Goal: Task Accomplishment & Management: Manage account settings

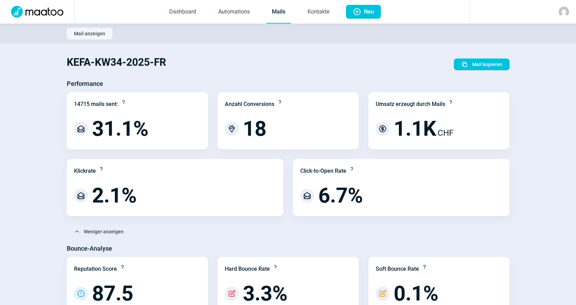
click at [288, 13] on link "Mails" at bounding box center [278, 12] width 25 height 23
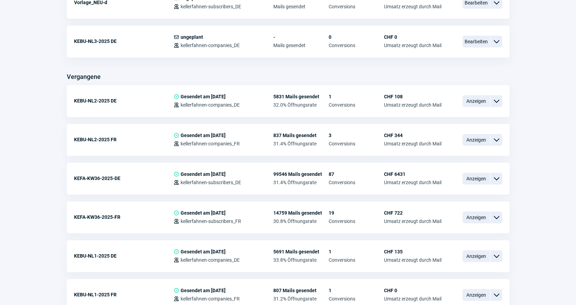
scroll to position [519, 0]
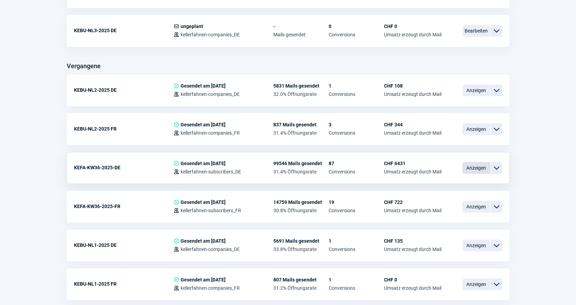
click at [482, 164] on span "Anzeigen" at bounding box center [476, 168] width 28 height 12
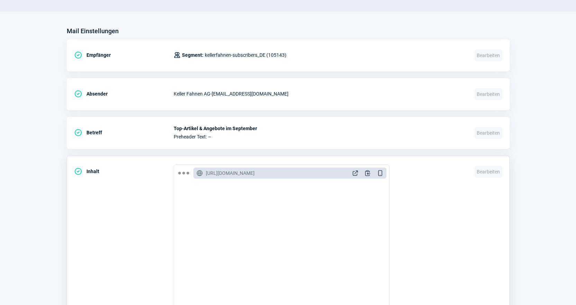
scroll to position [30, 0]
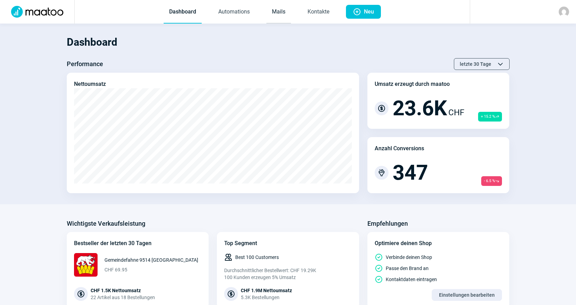
click at [281, 10] on link "Mails" at bounding box center [278, 12] width 25 height 23
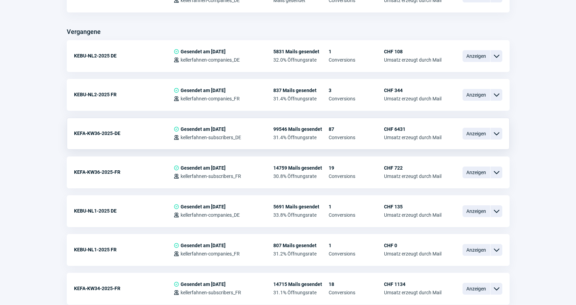
scroll to position [553, 0]
click at [475, 137] on span "Anzeigen" at bounding box center [476, 133] width 28 height 12
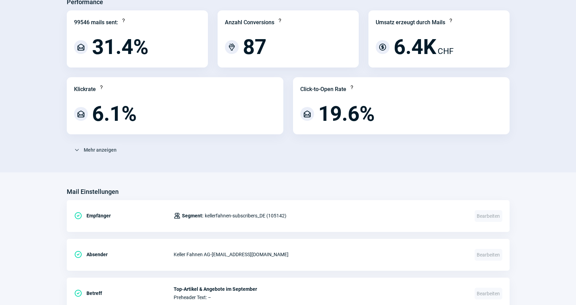
scroll to position [69, 0]
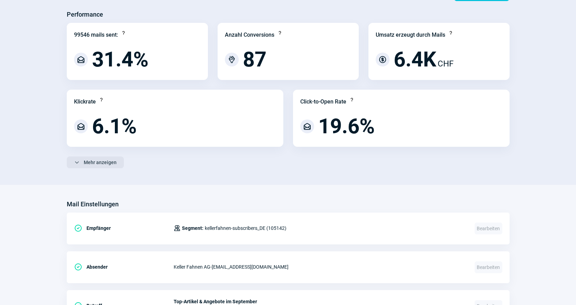
click at [87, 164] on span "Mehr anzeigen" at bounding box center [100, 162] width 33 height 11
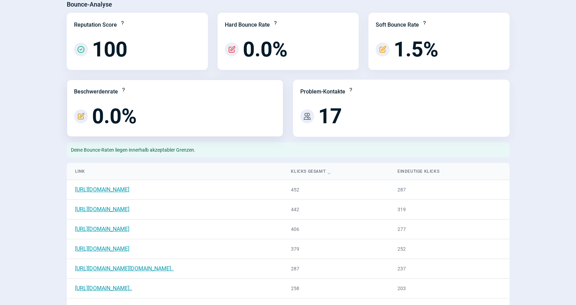
scroll to position [311, 0]
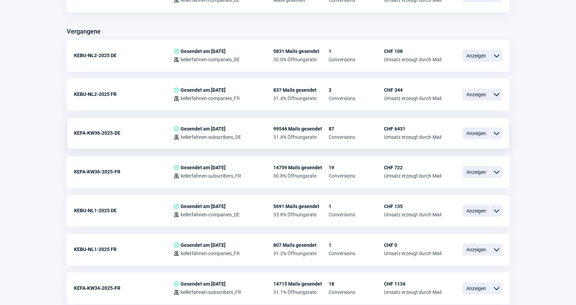
scroll to position [588, 0]
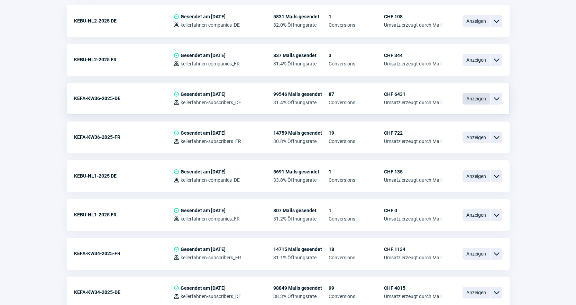
click at [478, 98] on span "Anzeigen" at bounding box center [476, 99] width 28 height 12
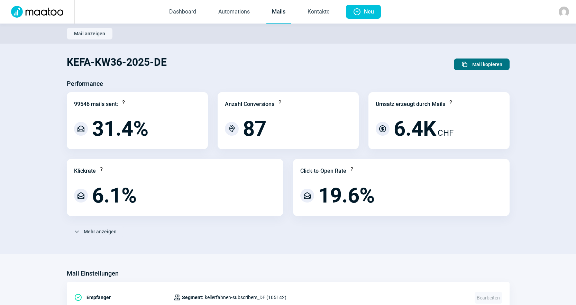
click at [480, 62] on span "Mail kopieren" at bounding box center [487, 64] width 30 height 11
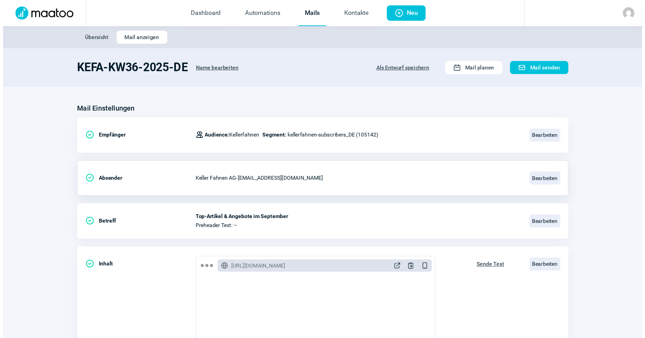
scroll to position [104, 0]
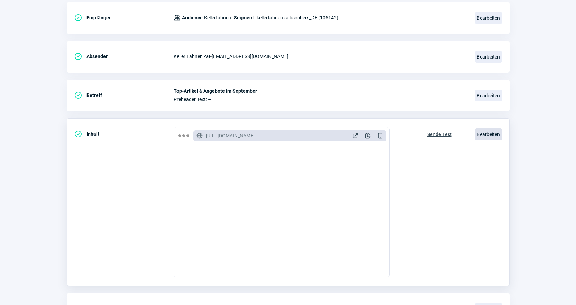
click at [494, 131] on span "Bearbeiten" at bounding box center [489, 134] width 28 height 12
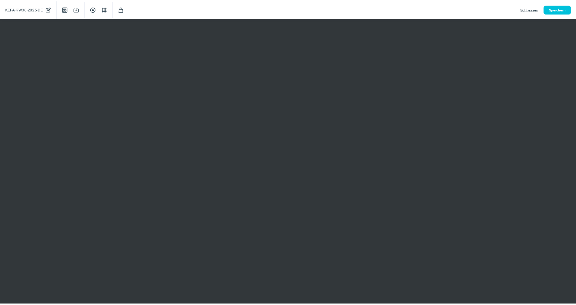
scroll to position [0, 0]
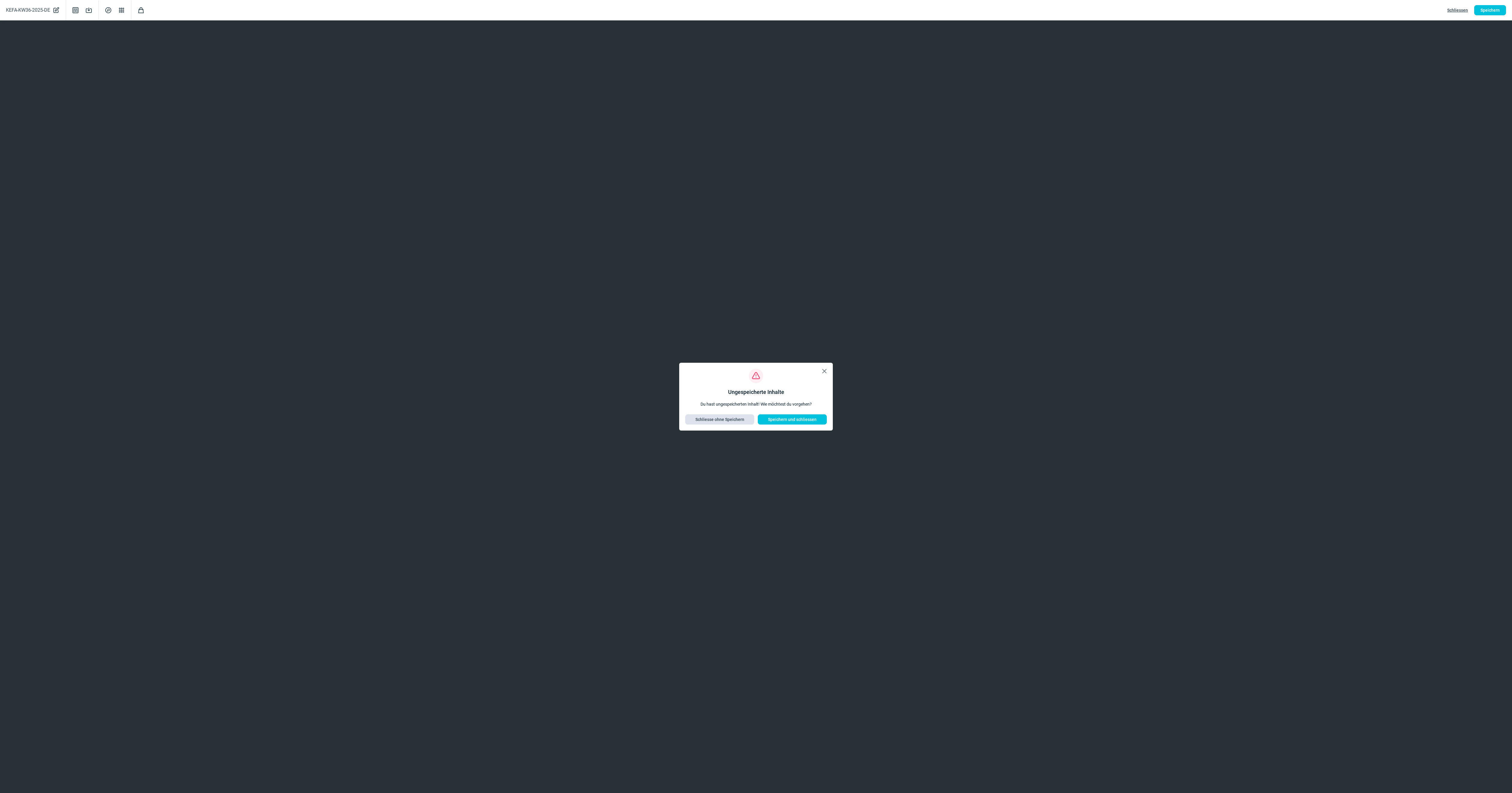
click at [504, 264] on span "Schliesse ohne Speichern" at bounding box center [720, 419] width 49 height 10
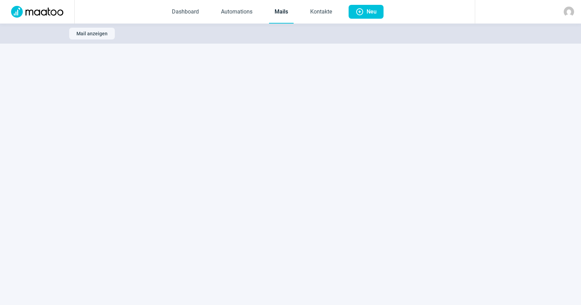
click at [287, 7] on link "Mails" at bounding box center [281, 12] width 25 height 23
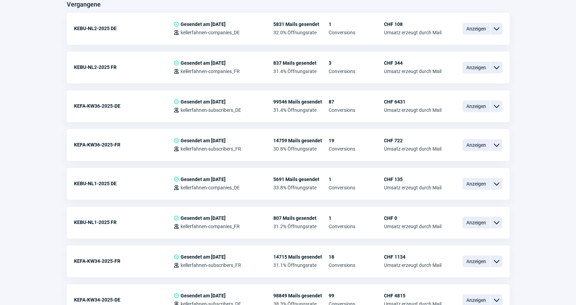
scroll to position [588, 0]
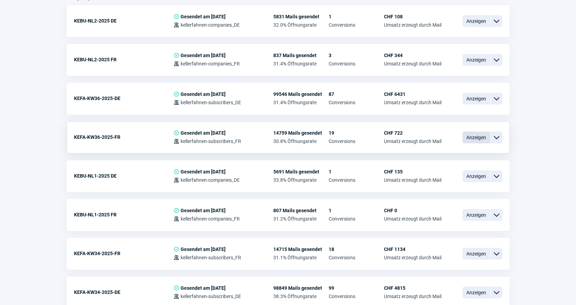
click at [480, 137] on span "Anzeigen" at bounding box center [476, 137] width 28 height 12
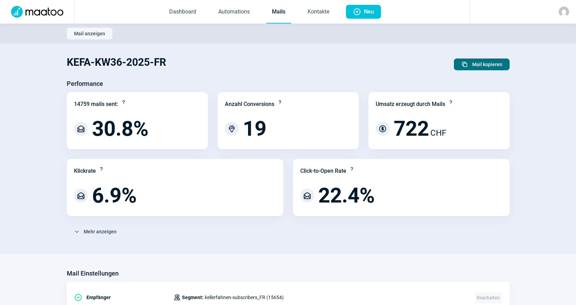
click at [477, 66] on span "Mail kopieren" at bounding box center [487, 64] width 30 height 11
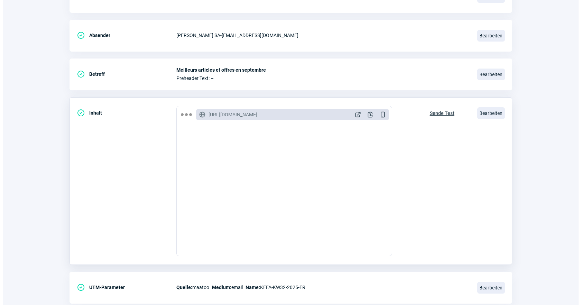
scroll to position [144, 0]
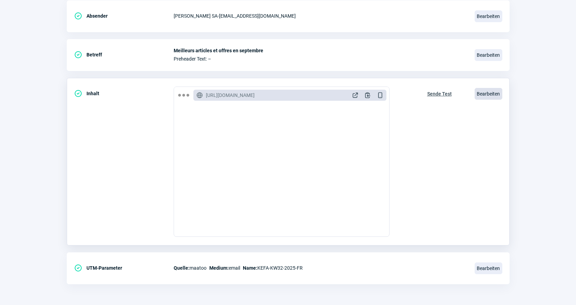
click at [490, 97] on span "Bearbeiten" at bounding box center [489, 94] width 28 height 12
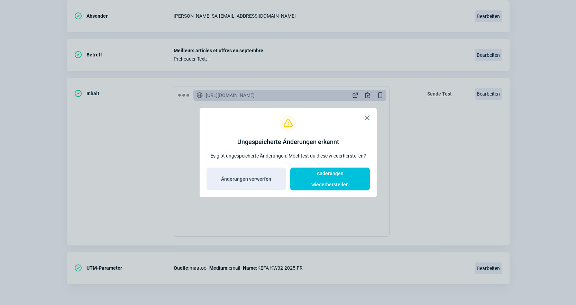
click at [368, 122] on span "X icon" at bounding box center [367, 117] width 8 height 8
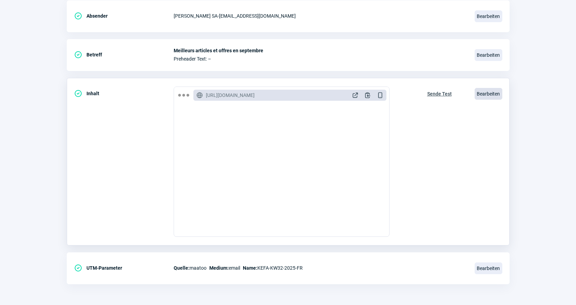
click at [493, 95] on span "Bearbeiten" at bounding box center [489, 94] width 28 height 12
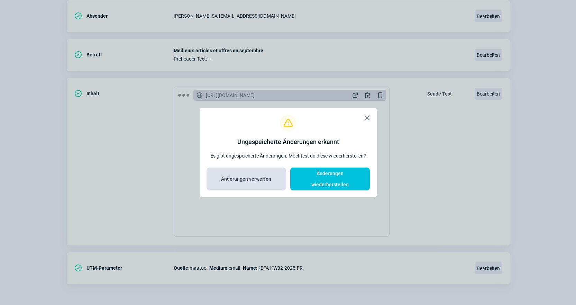
click at [275, 177] on span "Änderungen verwerfen" at bounding box center [246, 178] width 65 height 11
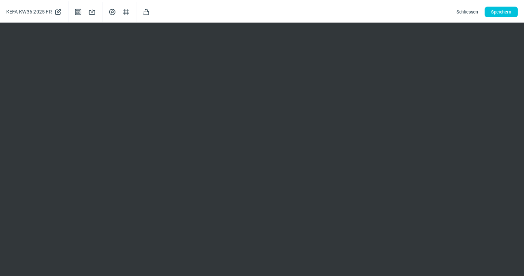
scroll to position [0, 0]
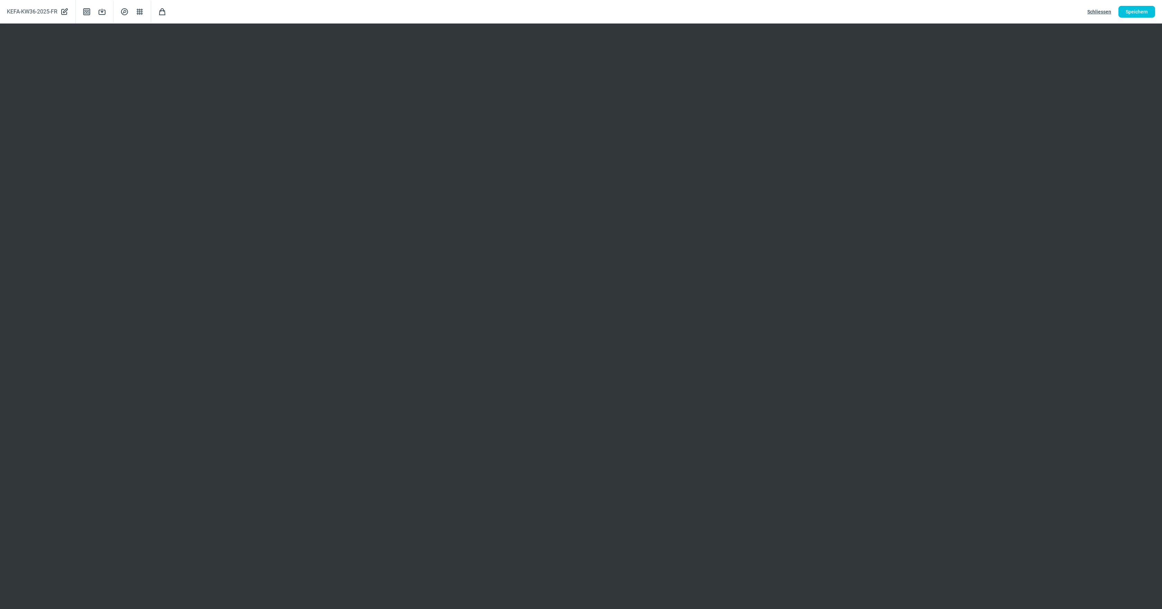
click at [581, 13] on span "Schliessen" at bounding box center [1099, 11] width 24 height 11
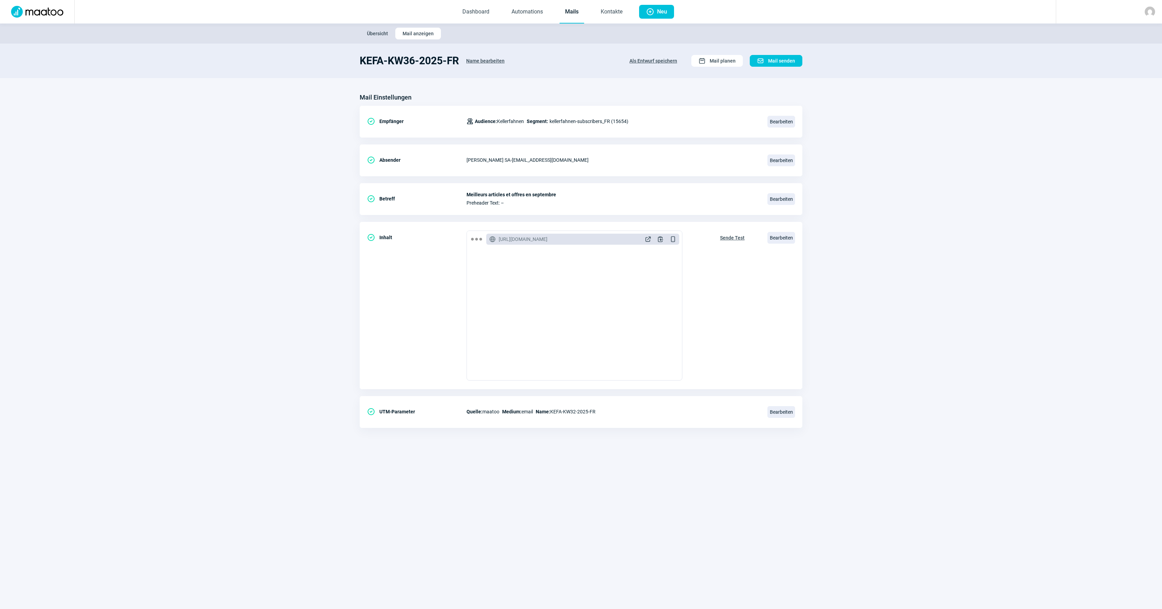
click at [567, 8] on link "Mails" at bounding box center [572, 12] width 25 height 23
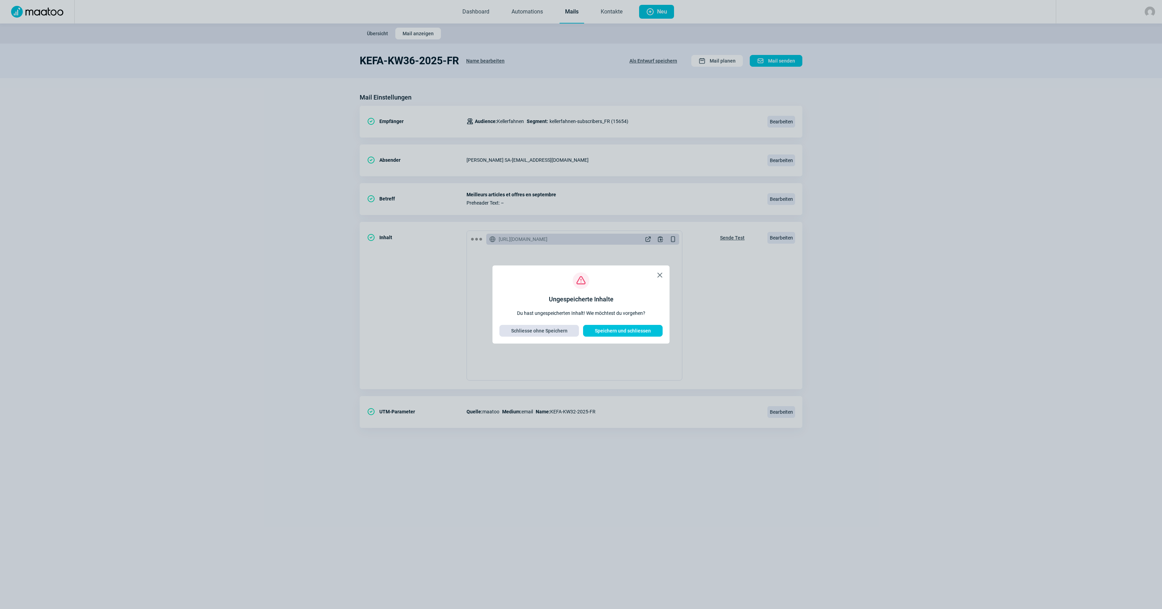
click at [535, 304] on span "Schliesse ohne Speichern" at bounding box center [539, 330] width 56 height 11
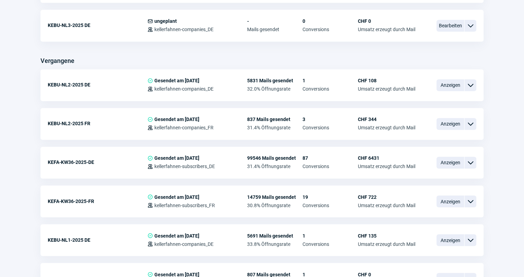
scroll to position [534, 0]
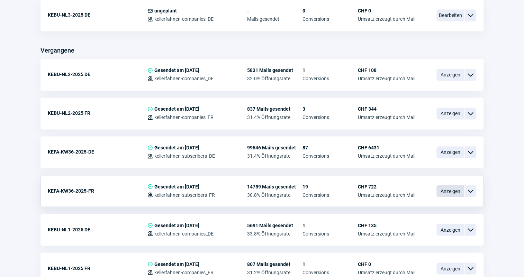
click at [447, 187] on span "Anzeigen" at bounding box center [450, 191] width 28 height 12
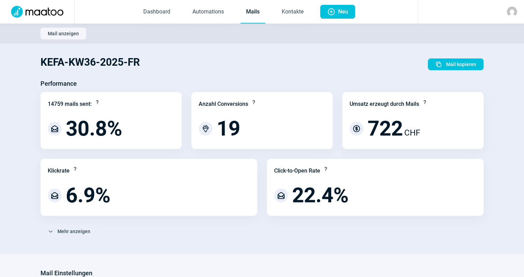
scroll to position [31, 0]
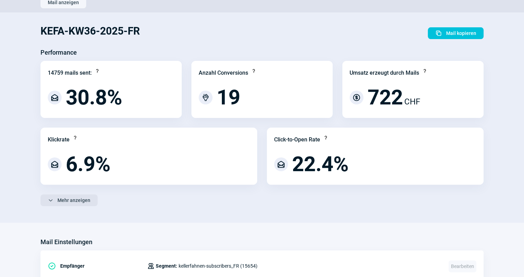
click at [58, 199] on span "Mehr anzeigen" at bounding box center [73, 200] width 33 height 11
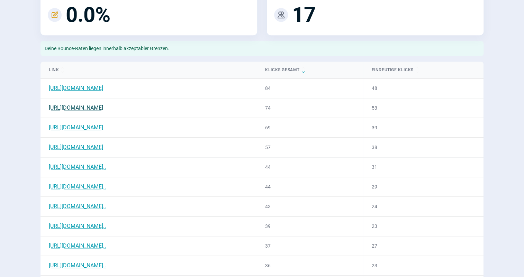
scroll to position [346, 0]
drag, startPoint x: 158, startPoint y: 167, endPoint x: 205, endPoint y: 172, distance: 47.3
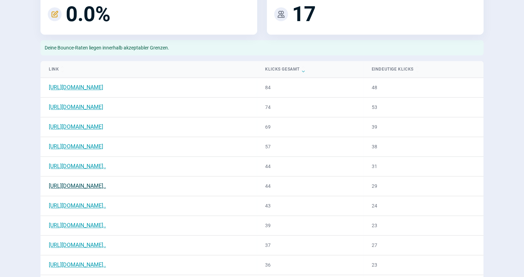
drag, startPoint x: 205, startPoint y: 172, endPoint x: 162, endPoint y: 183, distance: 44.0
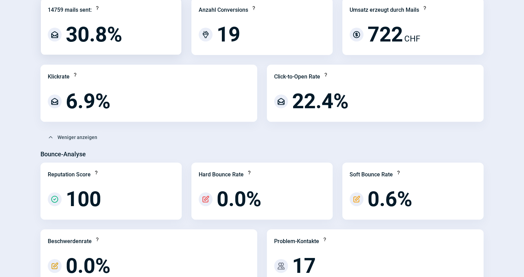
scroll to position [0, 0]
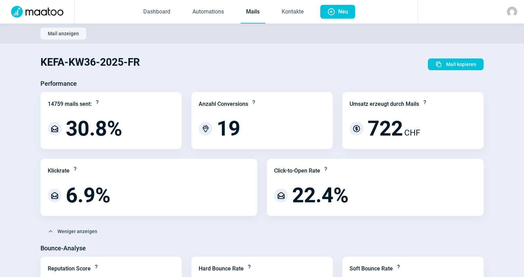
click at [252, 14] on link "Mails" at bounding box center [252, 12] width 25 height 23
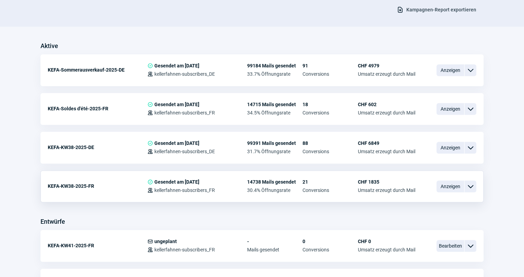
scroll to position [126, 0]
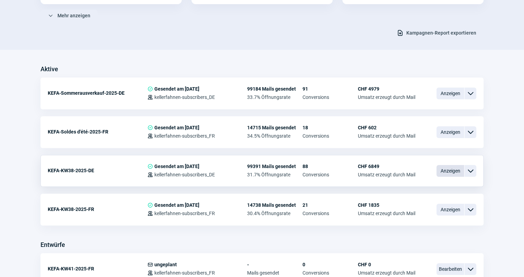
click at [455, 174] on span "Anzeigen" at bounding box center [450, 171] width 28 height 12
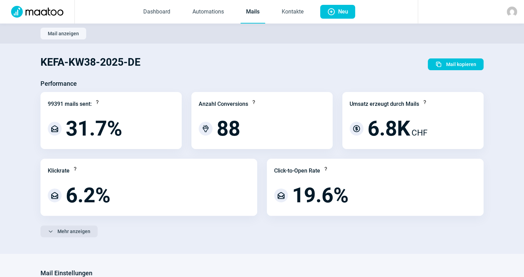
click at [76, 229] on span "Mehr anzeigen" at bounding box center [73, 231] width 33 height 11
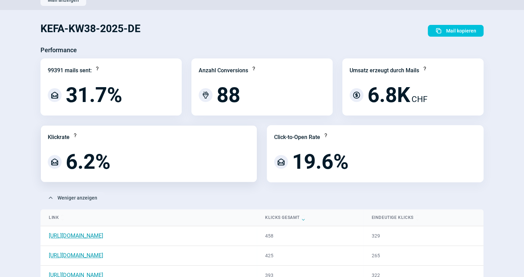
scroll to position [31, 0]
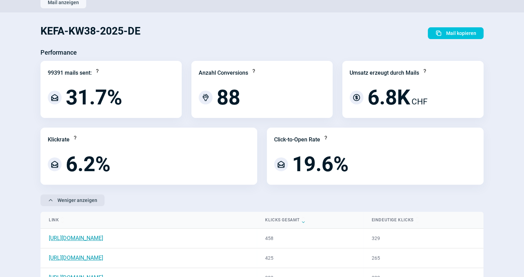
click at [78, 198] on span "Weniger anzeigen" at bounding box center [77, 200] width 40 height 11
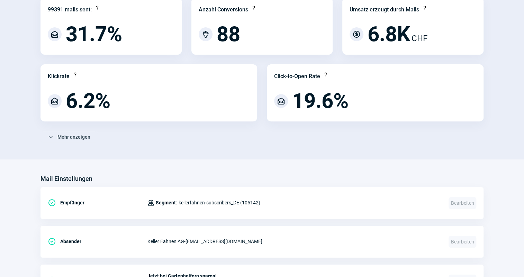
scroll to position [0, 0]
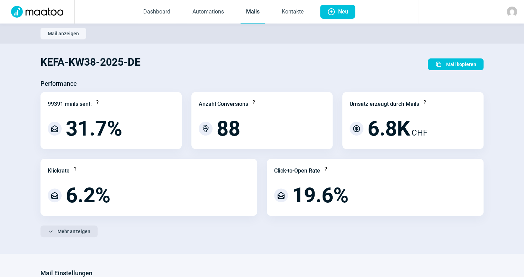
click at [79, 231] on span "Mehr anzeigen" at bounding box center [73, 231] width 33 height 11
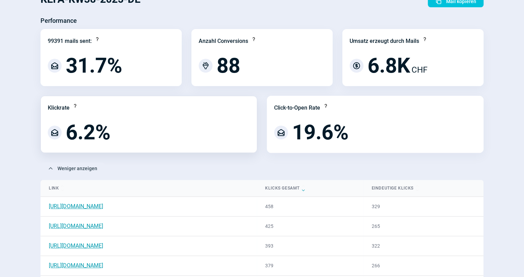
scroll to position [63, 0]
click at [243, 164] on div "ChevronUp icon Weniger anzeigen" at bounding box center [261, 169] width 443 height 12
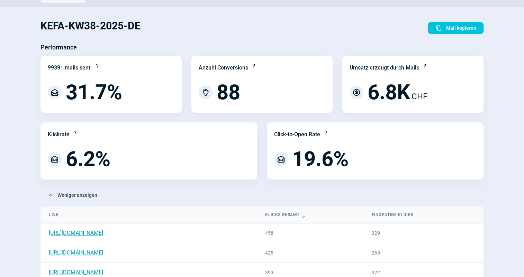
scroll to position [0, 0]
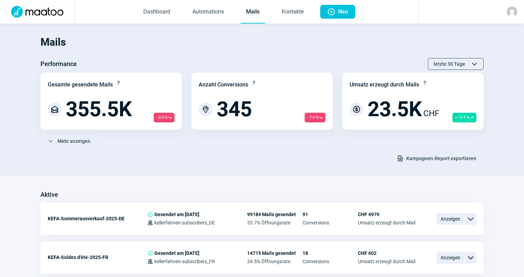
scroll to position [126, 0]
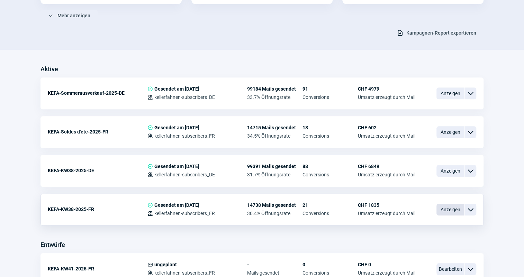
click at [446, 207] on span "Anzeigen" at bounding box center [450, 210] width 28 height 12
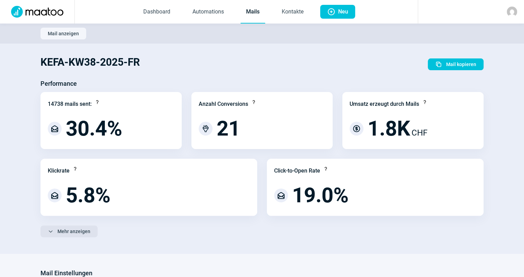
click at [82, 233] on span "Mehr anzeigen" at bounding box center [73, 231] width 33 height 11
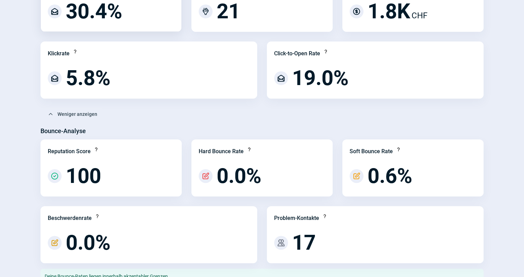
scroll to position [126, 0]
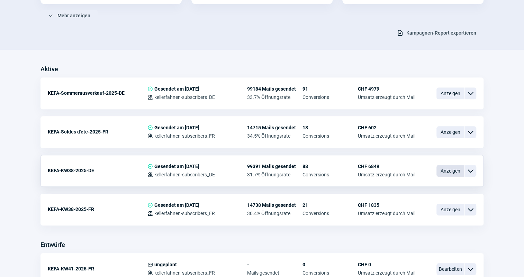
click at [458, 166] on span "Anzeigen" at bounding box center [450, 171] width 28 height 12
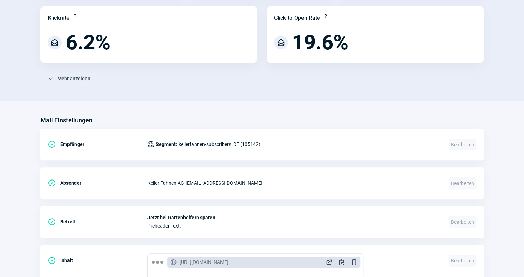
scroll to position [157, 0]
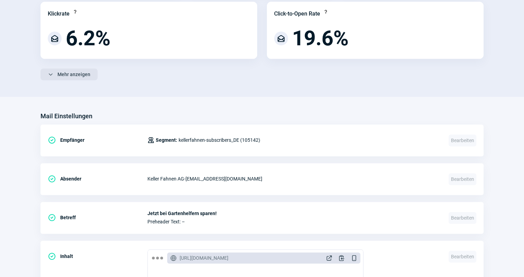
click at [78, 69] on span "Mehr anzeigen" at bounding box center [73, 74] width 33 height 11
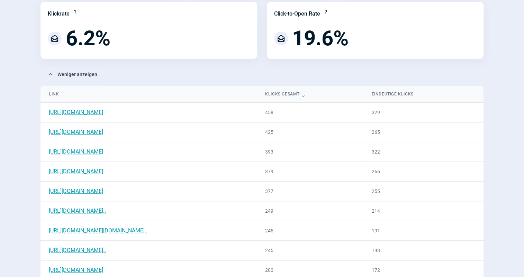
click at [231, 78] on div "ChevronUp icon Weniger anzeigen" at bounding box center [261, 74] width 443 height 12
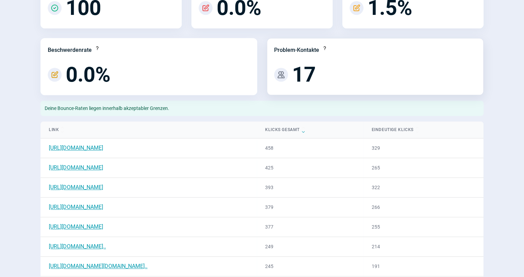
scroll to position [346, 0]
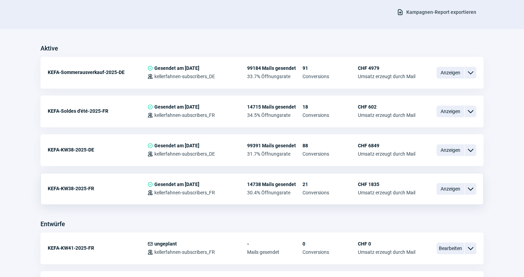
scroll to position [157, 0]
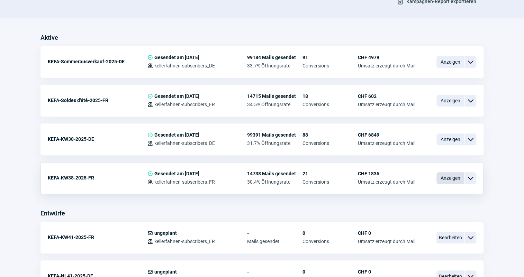
click at [446, 178] on span "Anzeigen" at bounding box center [450, 178] width 28 height 12
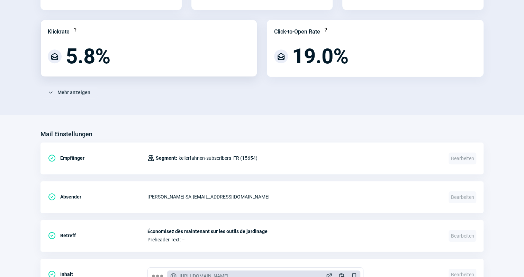
scroll to position [126, 0]
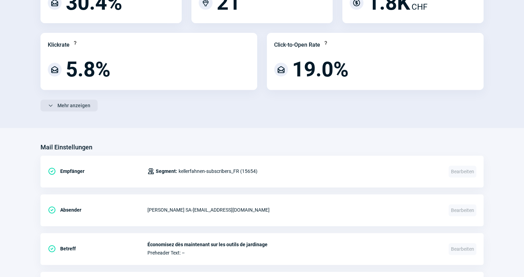
click at [71, 104] on span "Mehr anzeigen" at bounding box center [73, 105] width 33 height 11
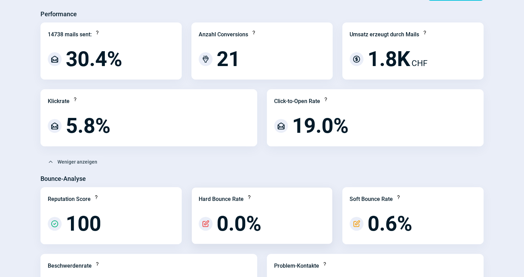
scroll to position [0, 0]
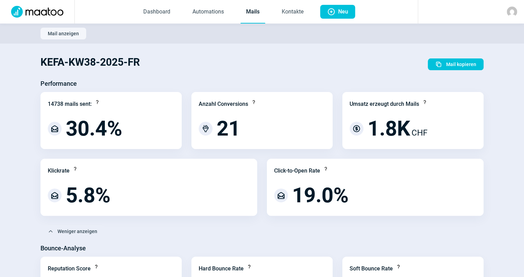
click at [253, 10] on link "Mails" at bounding box center [252, 12] width 25 height 23
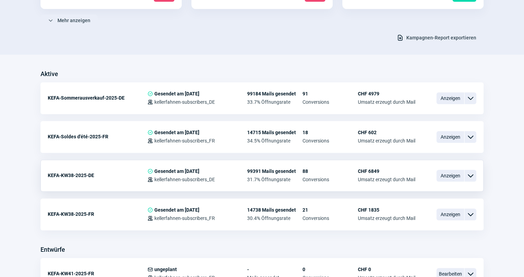
scroll to position [126, 0]
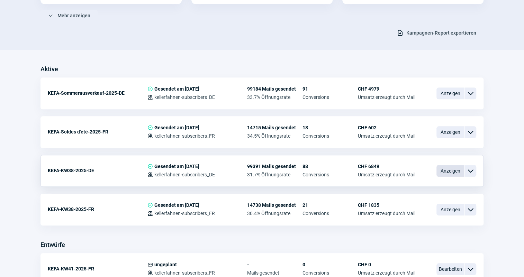
click at [449, 166] on span "Anzeigen" at bounding box center [450, 171] width 28 height 12
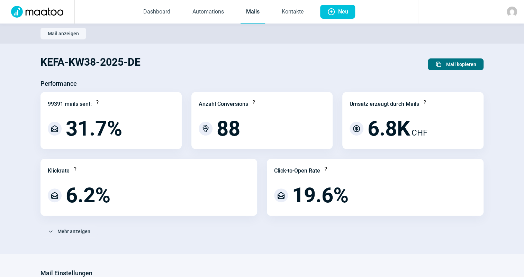
click at [455, 66] on span "Mail kopieren" at bounding box center [461, 64] width 30 height 11
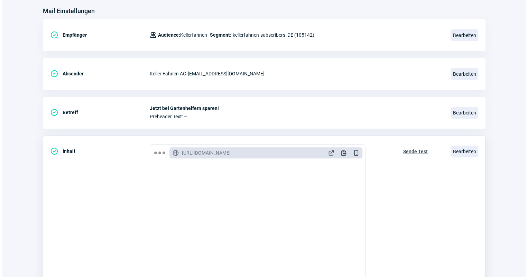
scroll to position [171, 0]
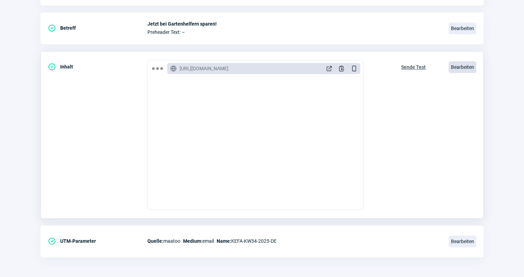
click at [474, 67] on span "Bearbeiten" at bounding box center [462, 67] width 28 height 12
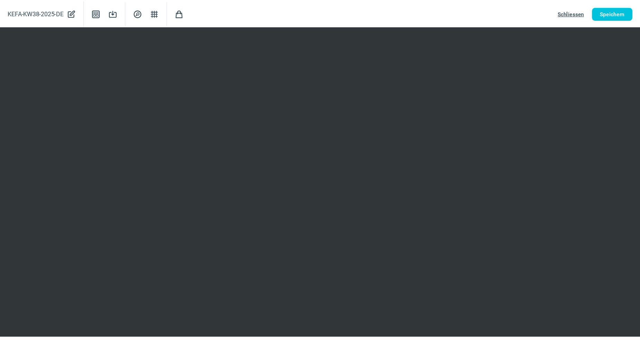
scroll to position [0, 0]
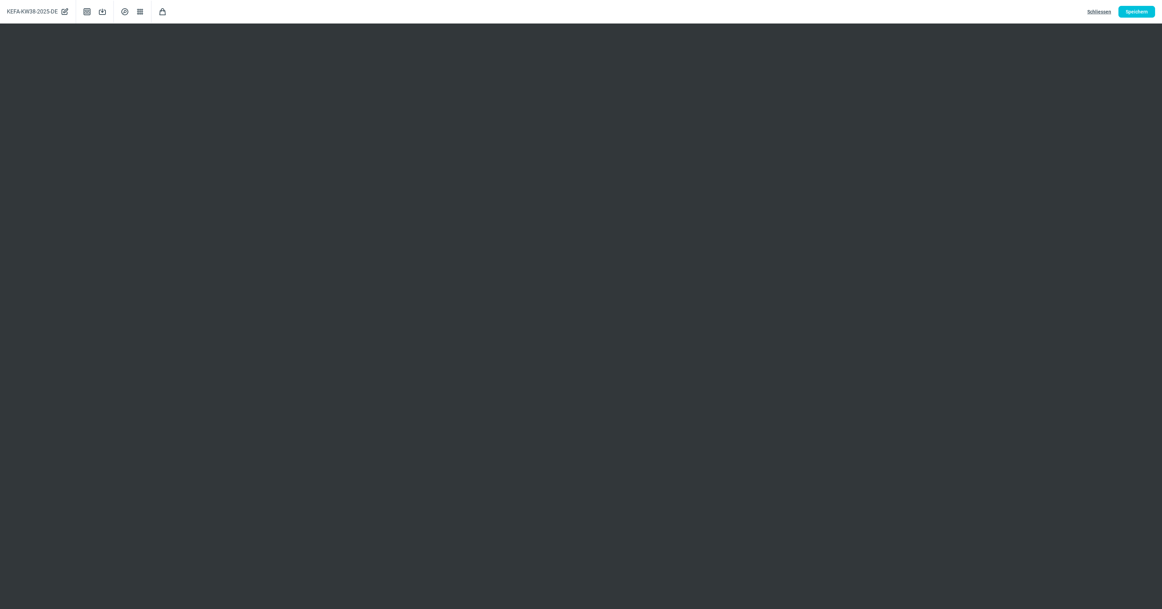
click at [581, 10] on span "Schliessen" at bounding box center [1099, 11] width 24 height 11
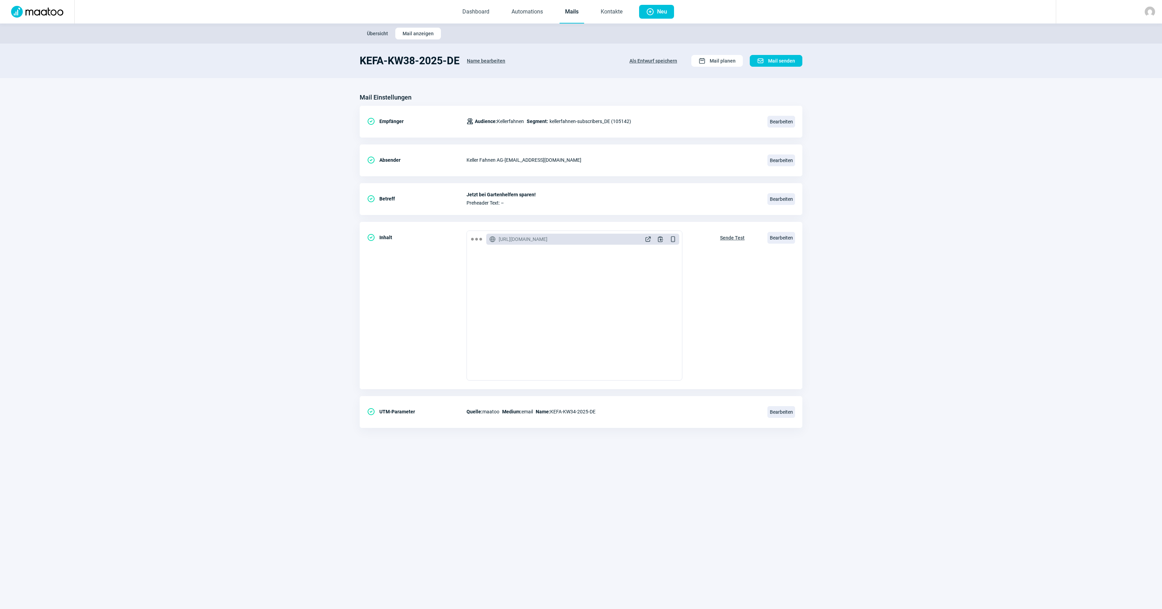
click at [581, 10] on link "Mails" at bounding box center [572, 12] width 25 height 23
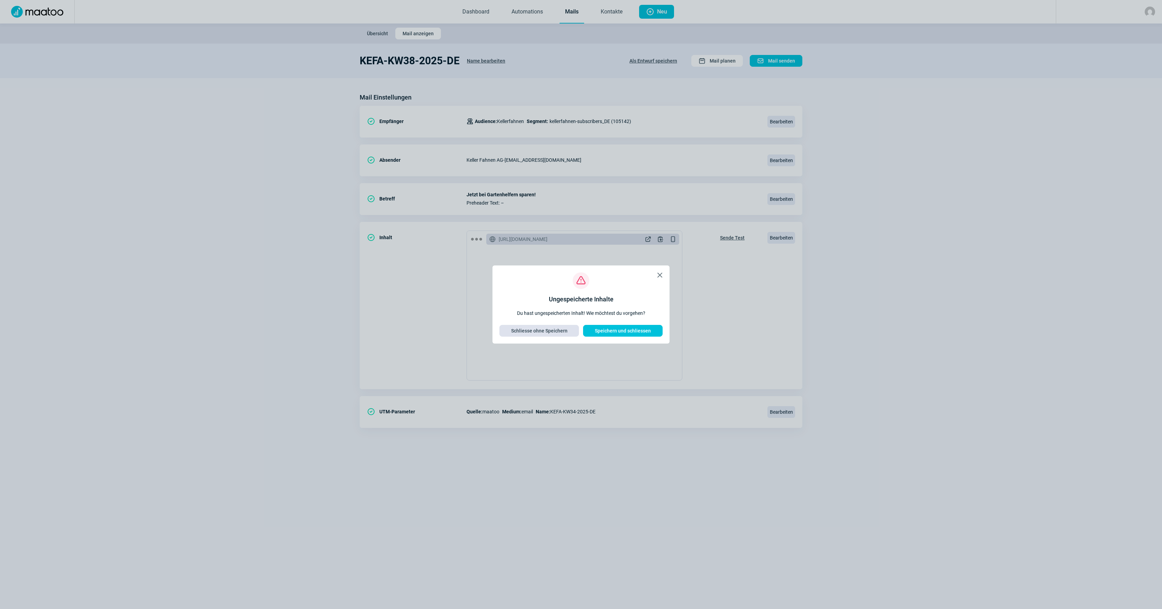
click at [563, 304] on span "Schliesse ohne Speichern" at bounding box center [539, 330] width 56 height 11
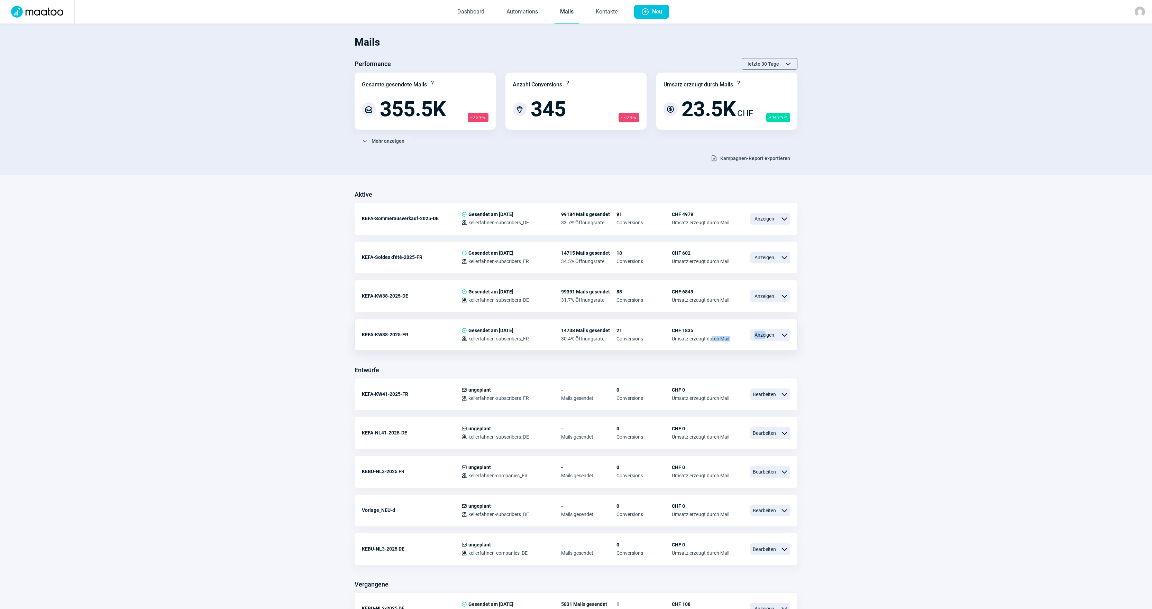
drag, startPoint x: 764, startPoint y: 342, endPoint x: 713, endPoint y: 347, distance: 51.4
click at [581, 304] on div "KEFA-KW38-2025-FR CheckCircle icon Gesendet am [DATE] Users icon kellerfahnen-s…" at bounding box center [576, 335] width 443 height 32
click at [581, 304] on span "Anzeigen" at bounding box center [764, 335] width 28 height 12
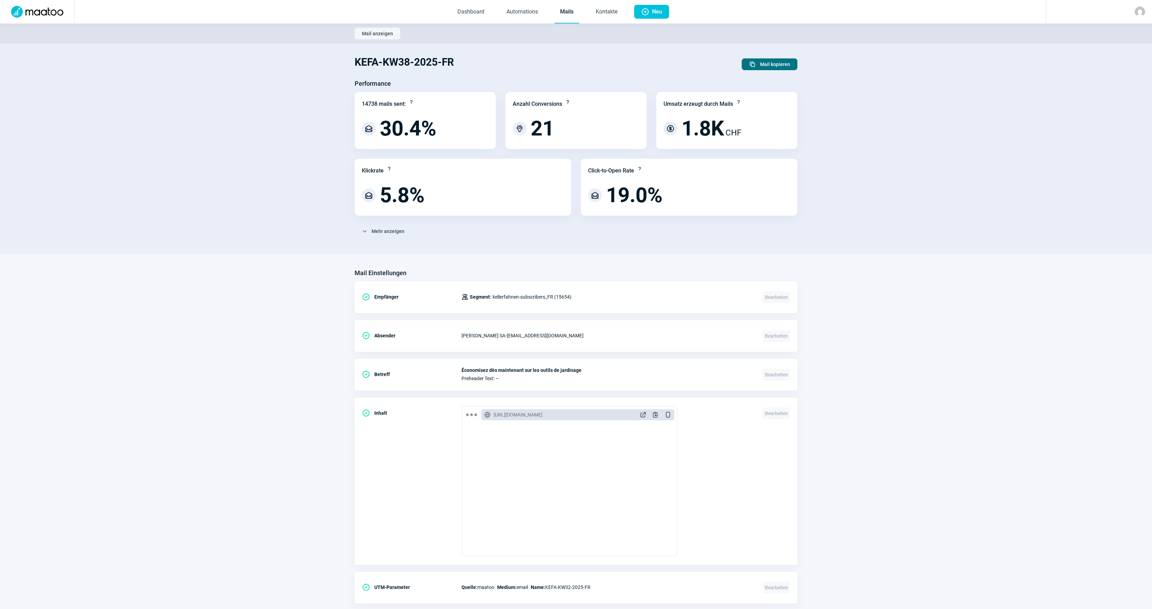
click at [581, 62] on span "Mail kopieren" at bounding box center [775, 64] width 30 height 11
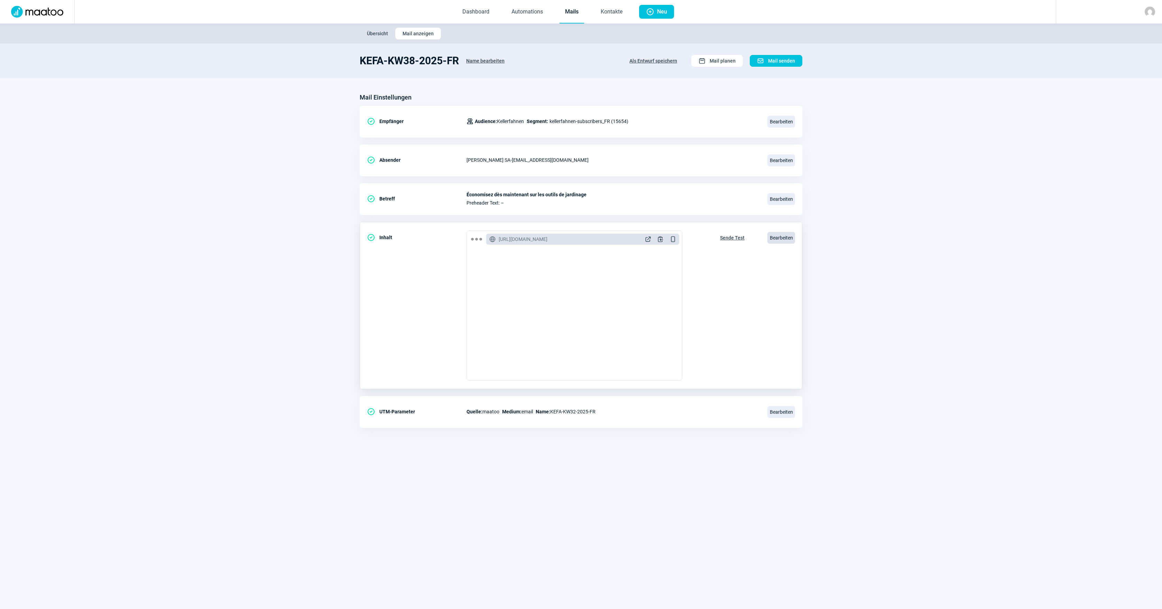
click at [581, 244] on span "Bearbeiten" at bounding box center [782, 238] width 28 height 12
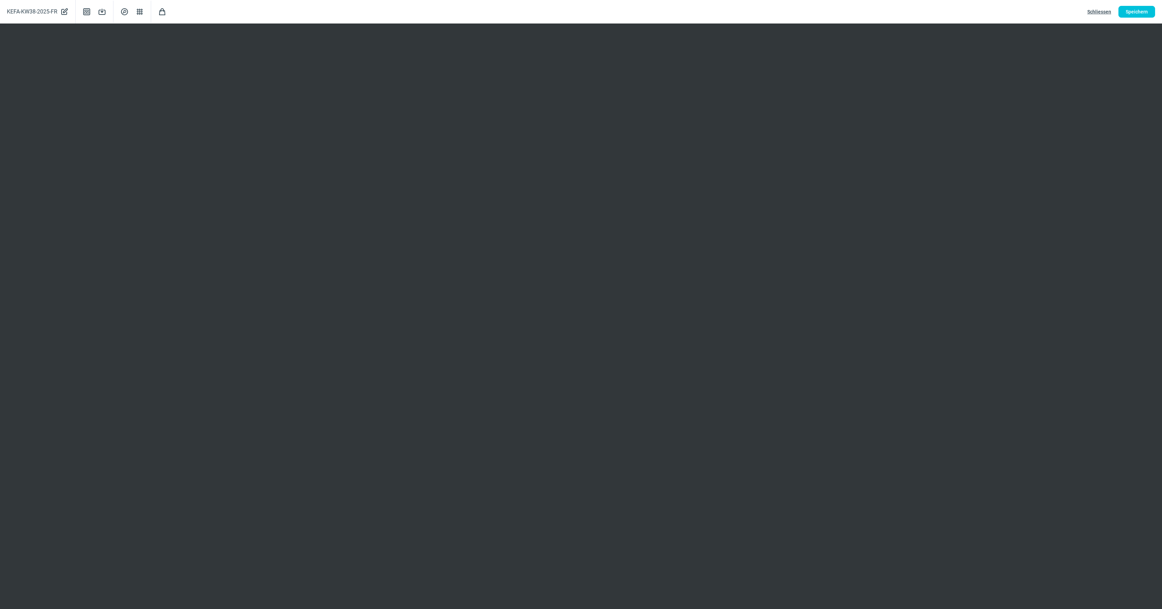
click at [581, 10] on span "Schliessen" at bounding box center [1099, 11] width 24 height 11
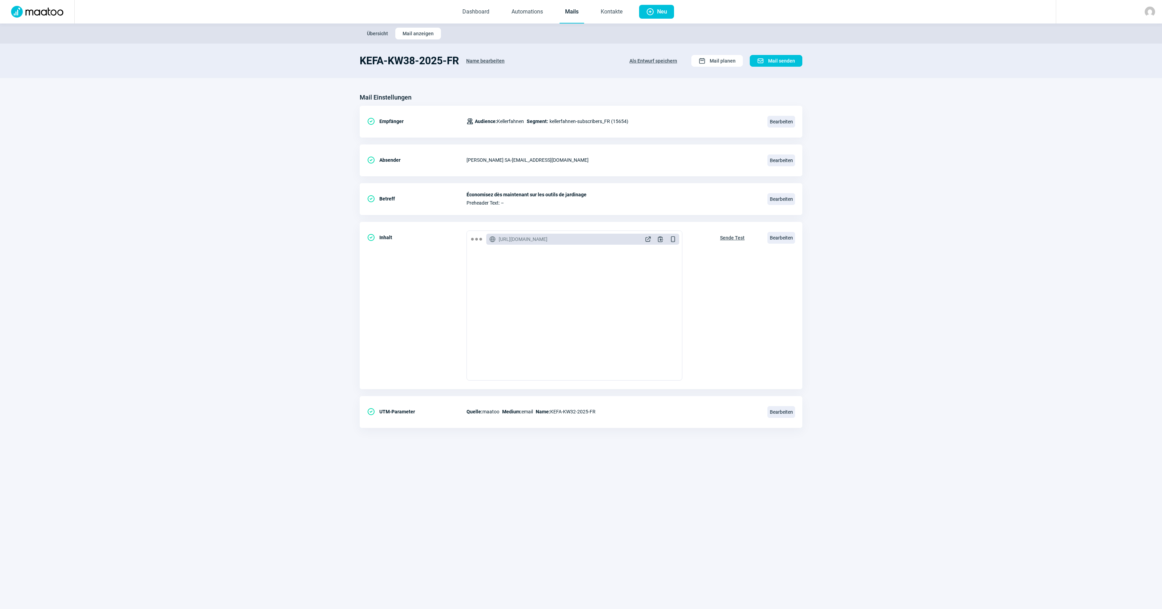
click at [571, 8] on link "Mails" at bounding box center [572, 12] width 25 height 23
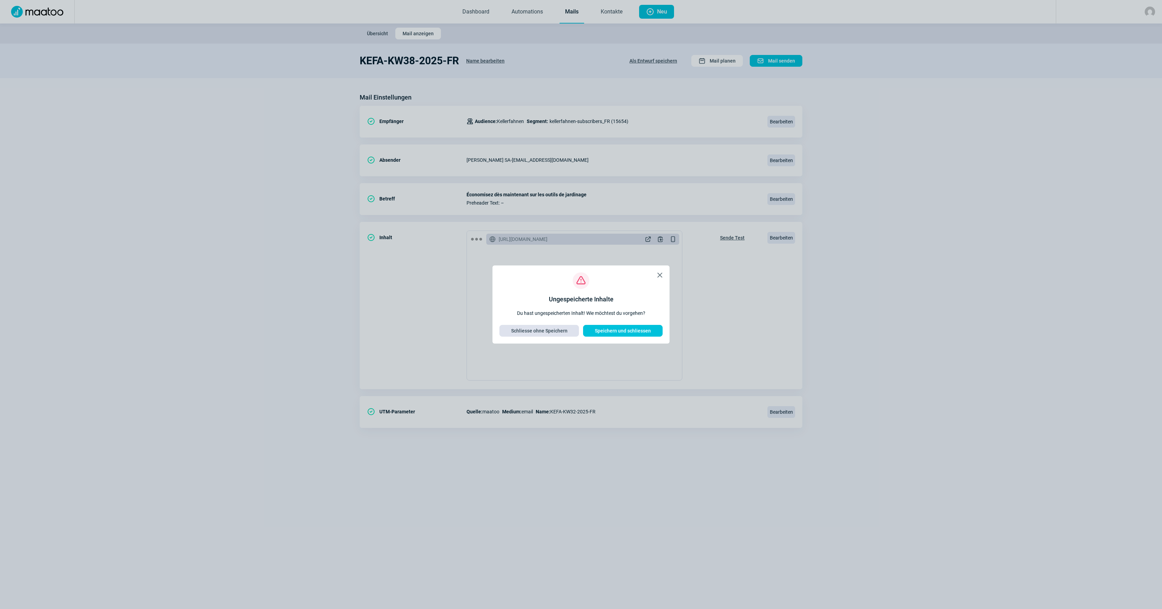
click at [560, 304] on span "Schliesse ohne Speichern" at bounding box center [539, 330] width 56 height 11
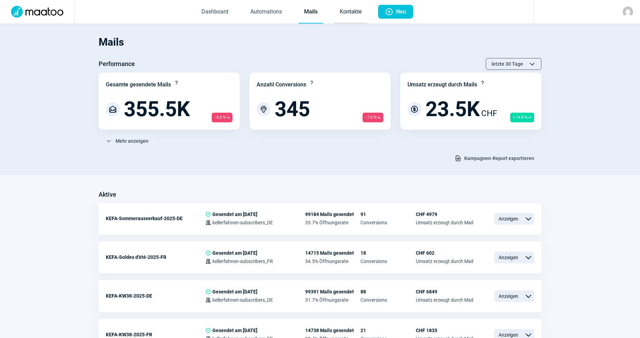
click at [348, 15] on link "Kontakte" at bounding box center [350, 12] width 33 height 23
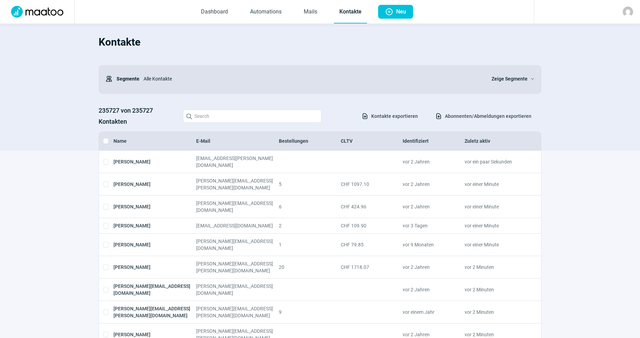
click at [469, 116] on span "Abonnenten/Abmeldungen exportieren" at bounding box center [488, 116] width 86 height 11
click at [380, 113] on span "Kontakte exportieren" at bounding box center [394, 116] width 47 height 11
click at [393, 80] on div "Alle Kontakte" at bounding box center [311, 79] width 344 height 14
click at [150, 112] on h3 "235727 von 235727 Kontakten" at bounding box center [137, 116] width 77 height 22
click at [581, 9] on img at bounding box center [628, 12] width 10 height 10
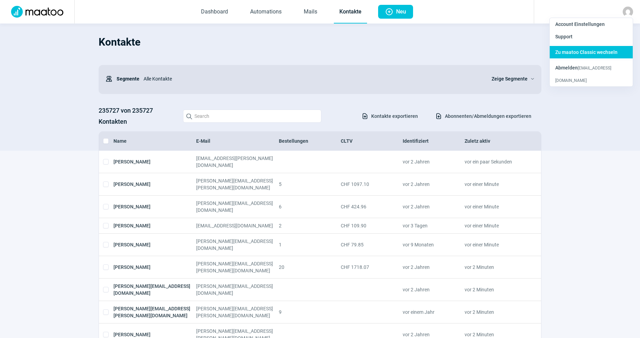
click at [581, 54] on span "Zu maatoo Classic wechseln" at bounding box center [586, 52] width 62 height 6
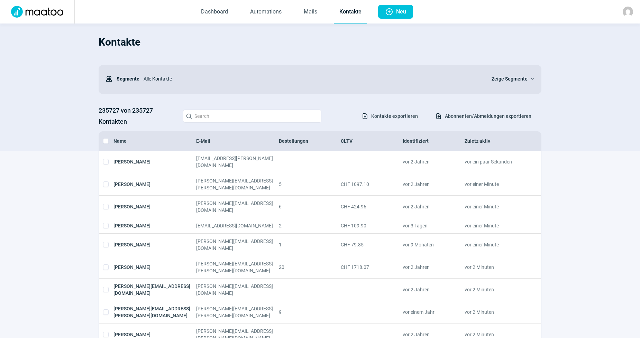
click at [520, 76] on span "Zeige Segmente" at bounding box center [510, 79] width 36 height 8
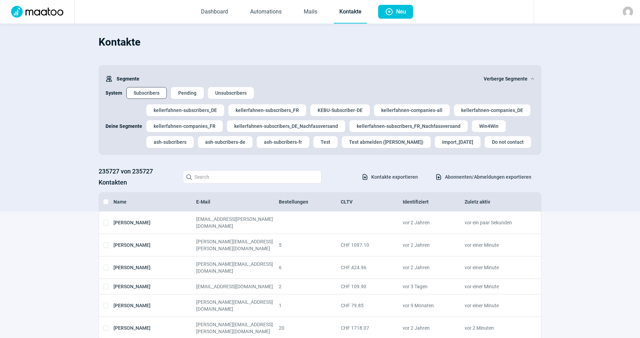
click at [158, 94] on span "Subscribers" at bounding box center [147, 93] width 26 height 11
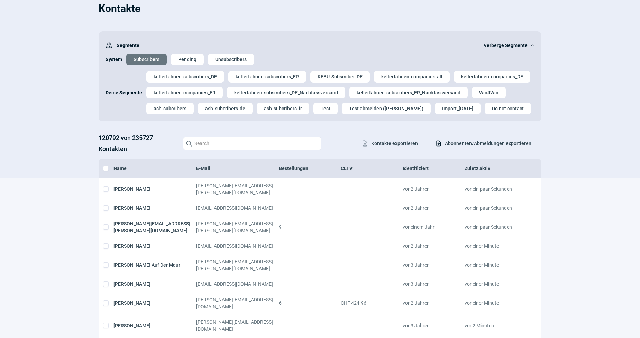
scroll to position [38, 0]
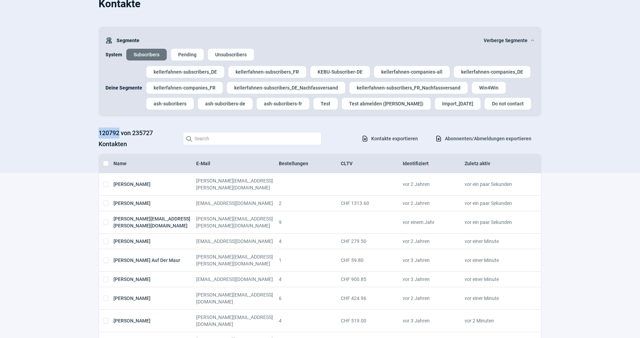
drag, startPoint x: 98, startPoint y: 130, endPoint x: 119, endPoint y: 134, distance: 21.4
click at [119, 134] on section "Kontakte Users icon Segmente Verberge Segmente ChevronUp icon System Subscriber…" at bounding box center [320, 79] width 640 height 188
click at [524, 42] on span "Verberge Segmente" at bounding box center [506, 40] width 44 height 8
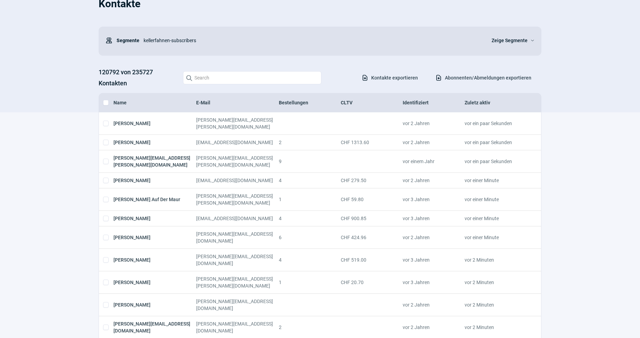
drag, startPoint x: 45, startPoint y: 31, endPoint x: 61, endPoint y: 35, distance: 16.7
click at [45, 31] on section "Kontakte Users icon Segmente kellerfahnen-subscribers Zeige Segmente ChevronDow…" at bounding box center [320, 48] width 640 height 127
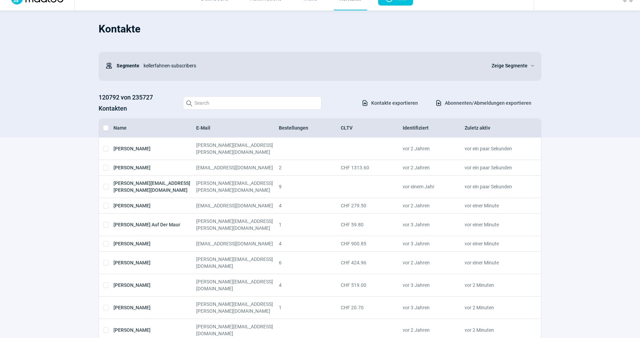
scroll to position [0, 0]
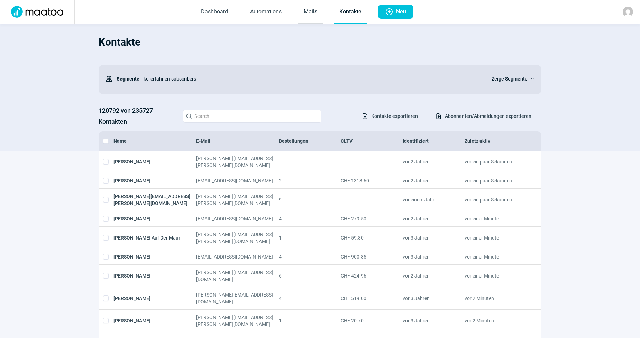
click at [306, 14] on link "Mails" at bounding box center [310, 12] width 25 height 23
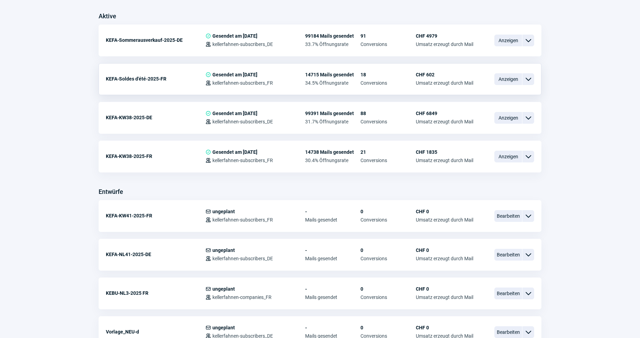
scroll to position [192, 0]
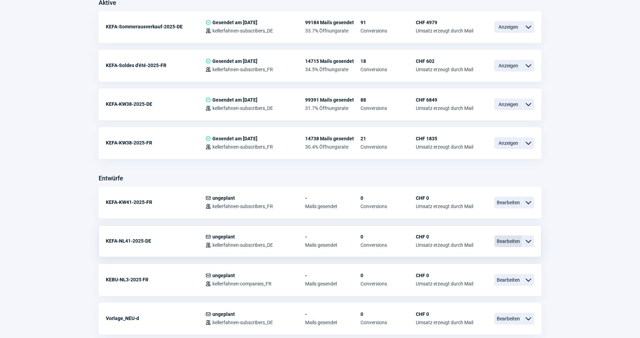
click at [506, 243] on span "Bearbeiten" at bounding box center [508, 242] width 28 height 12
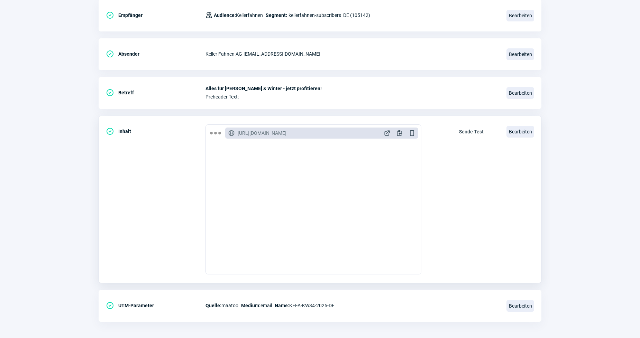
scroll to position [77, 0]
click at [521, 132] on span "Bearbeiten" at bounding box center [520, 132] width 28 height 12
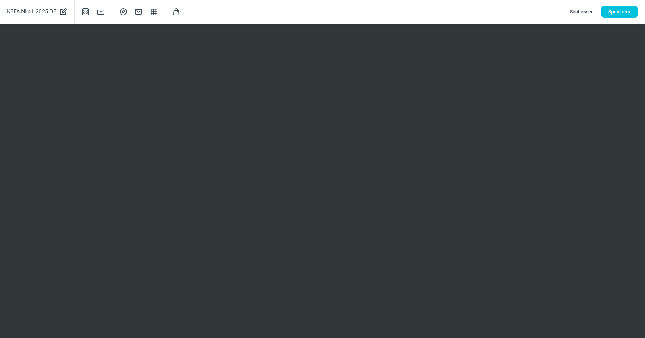
click at [573, 6] on button "Schliessen" at bounding box center [582, 12] width 38 height 12
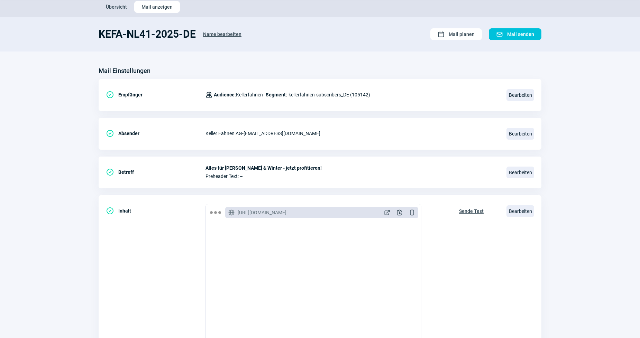
scroll to position [0, 0]
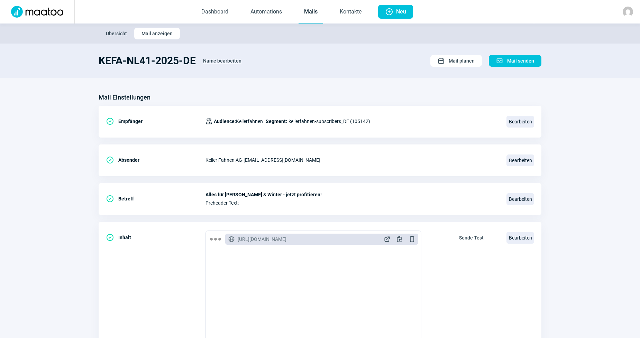
click at [318, 13] on link "Mails" at bounding box center [311, 12] width 25 height 23
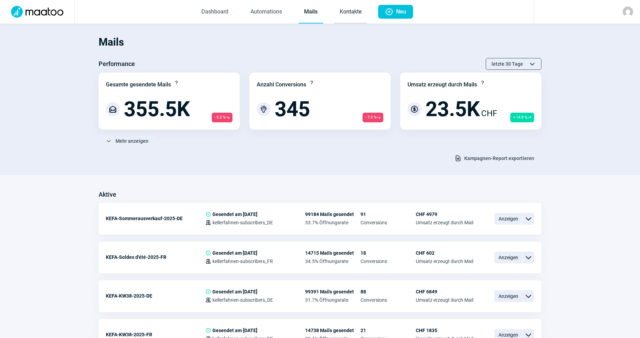
click at [348, 6] on link "Kontakte" at bounding box center [350, 12] width 33 height 23
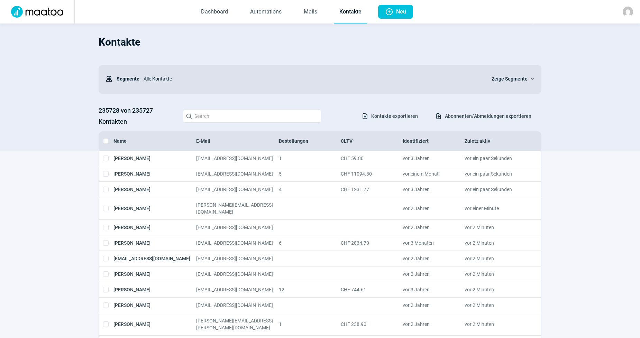
click at [517, 77] on span "Zeige Segmente" at bounding box center [510, 79] width 36 height 8
